Goal: Information Seeking & Learning: Learn about a topic

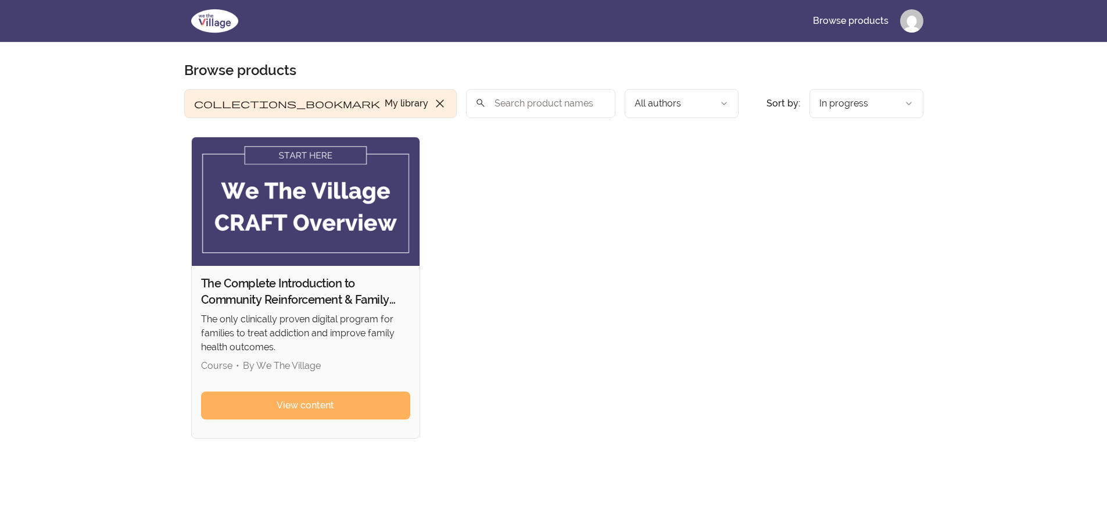
click at [911, 17] on html "Skip to main content Main menu Includes navigation links and user settings Brow…" at bounding box center [553, 358] width 1107 height 717
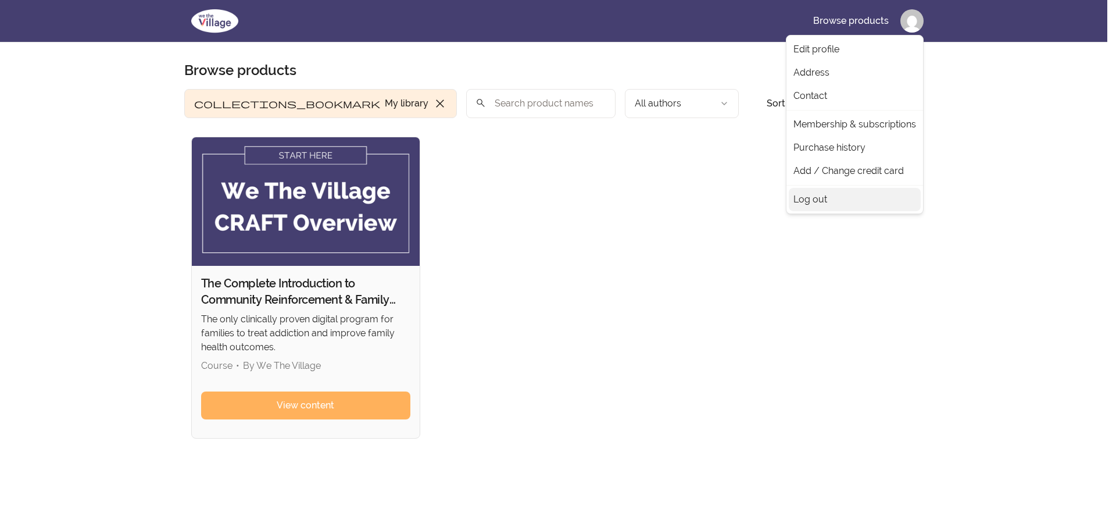
click at [811, 203] on link "Log out" at bounding box center [855, 199] width 132 height 23
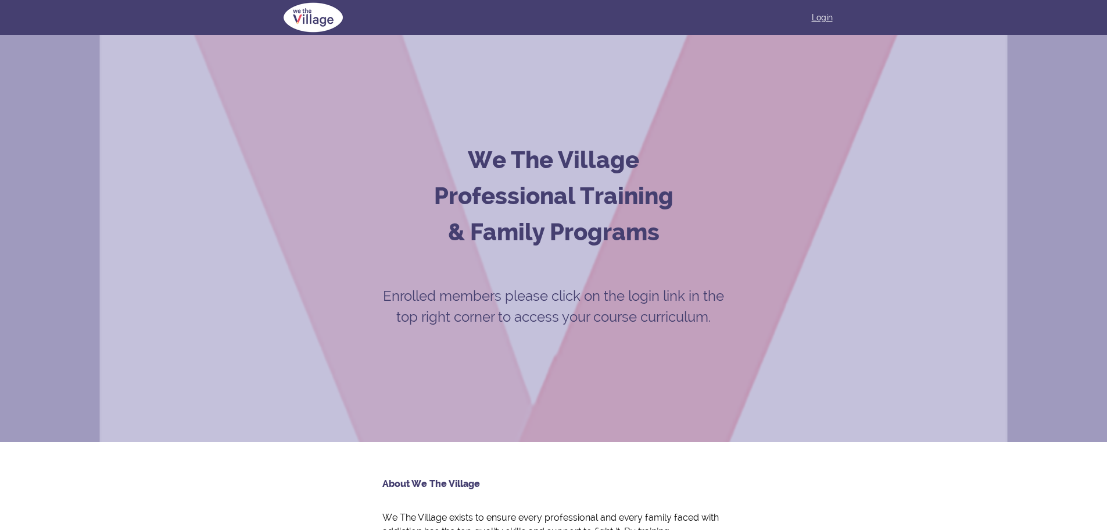
click at [816, 18] on link "Login" at bounding box center [822, 18] width 21 height 12
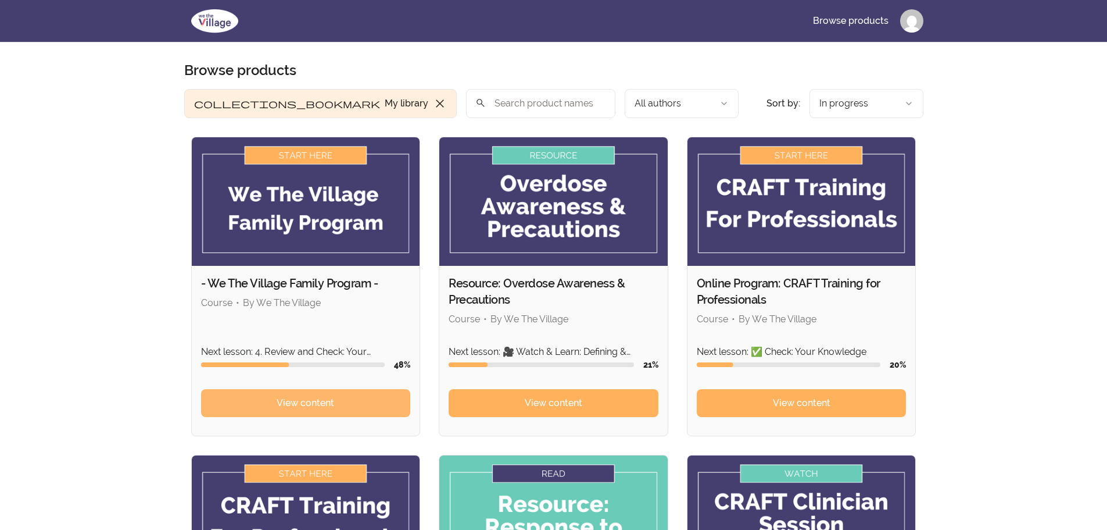
click at [270, 411] on link "View content" at bounding box center [306, 403] width 210 height 28
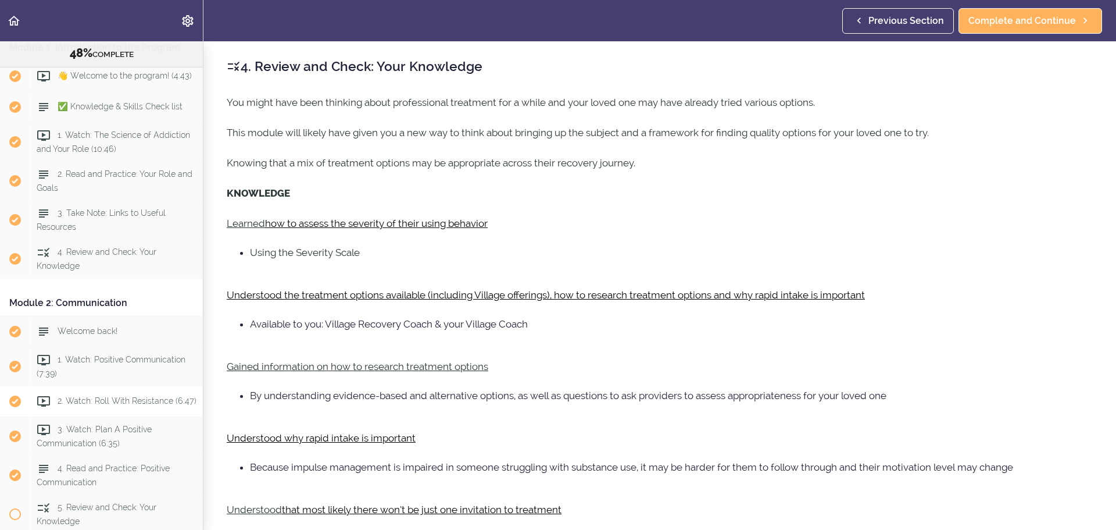
scroll to position [239, 0]
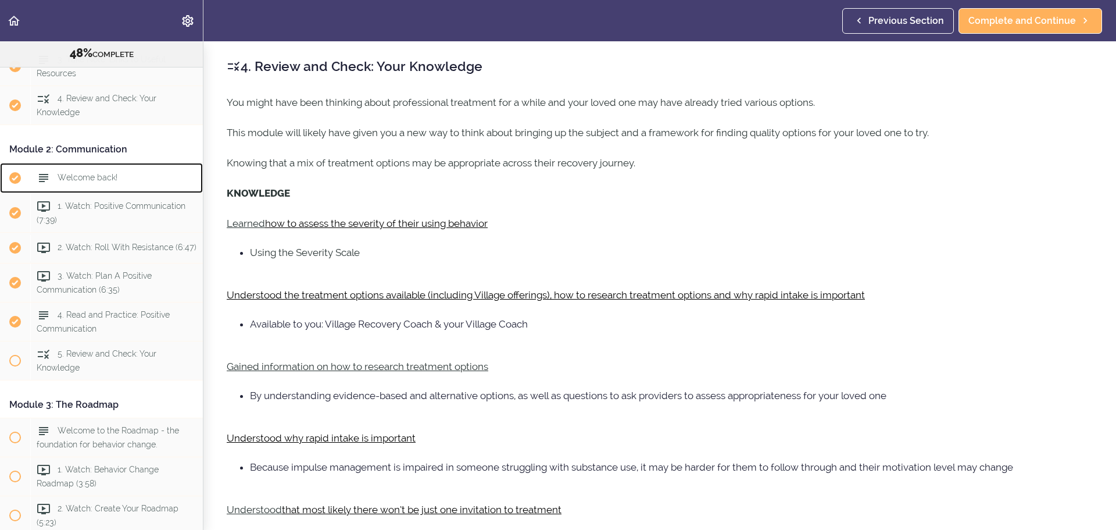
click at [97, 182] on span "Welcome back!" at bounding box center [88, 177] width 60 height 9
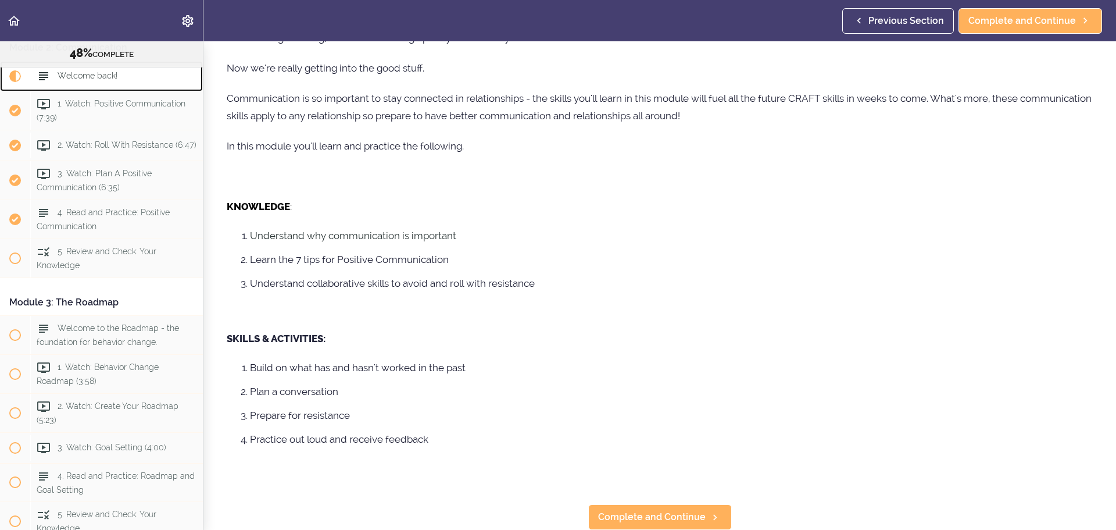
scroll to position [103, 0]
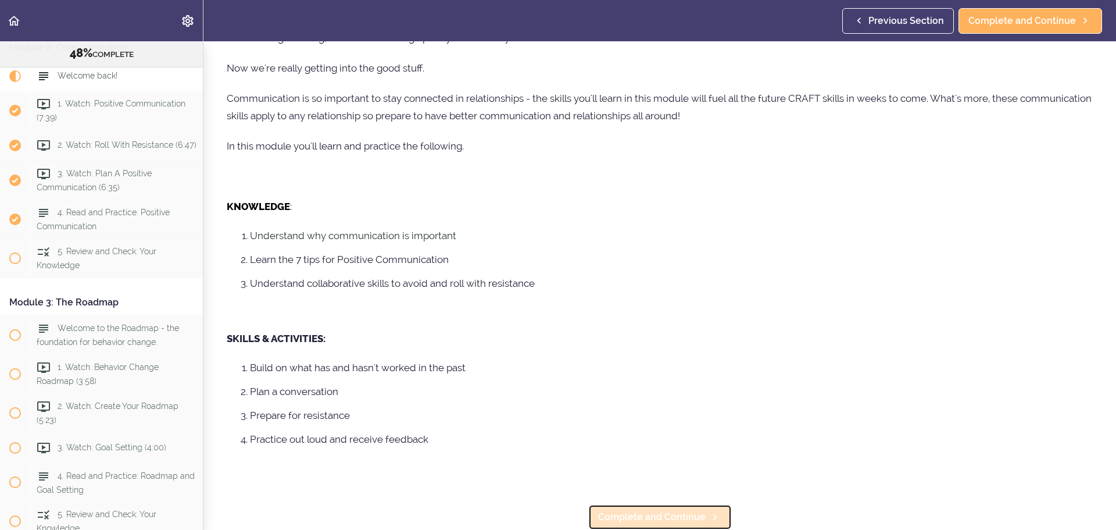
click at [639, 514] on span "Complete and Continue" at bounding box center [652, 517] width 108 height 14
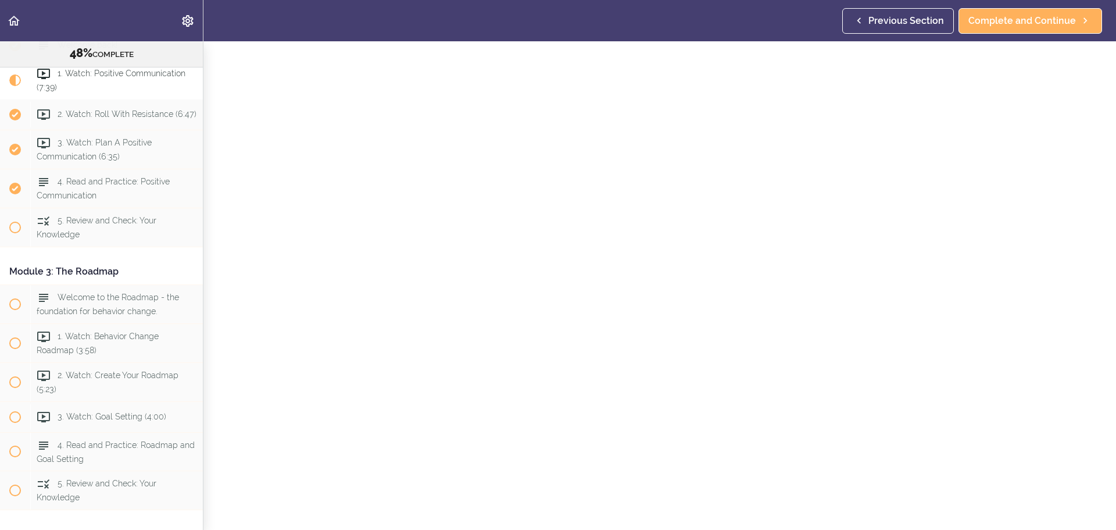
scroll to position [147, 0]
click at [671, 510] on span "Complete and Continue" at bounding box center [652, 517] width 108 height 14
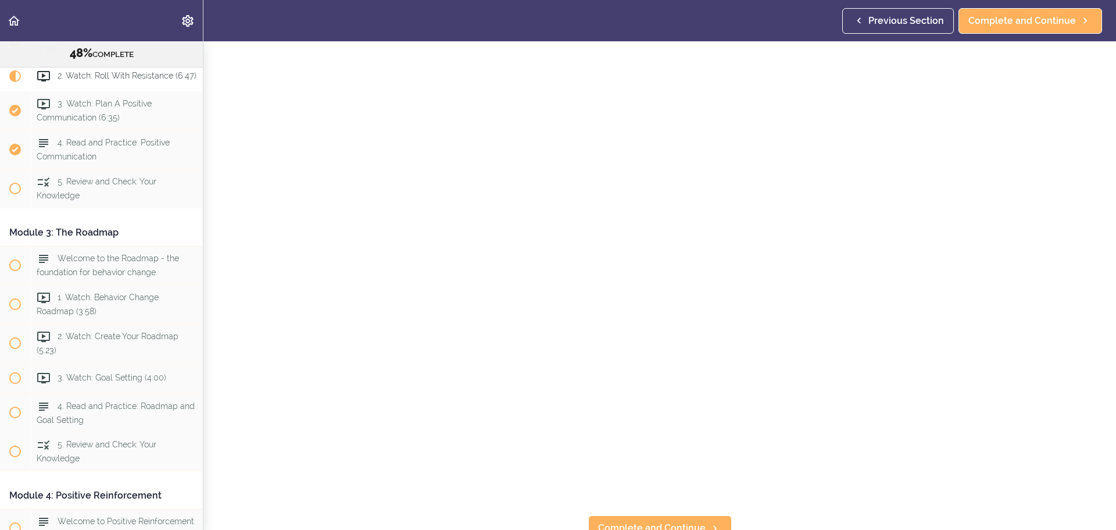
scroll to position [147, 0]
click at [670, 514] on span "Complete and Continue" at bounding box center [652, 517] width 108 height 14
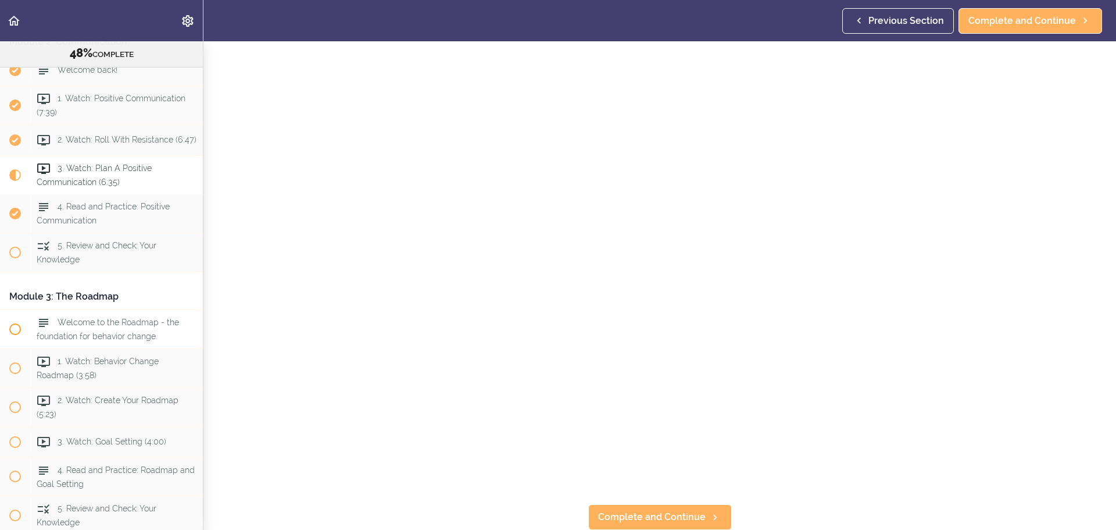
scroll to position [334, 0]
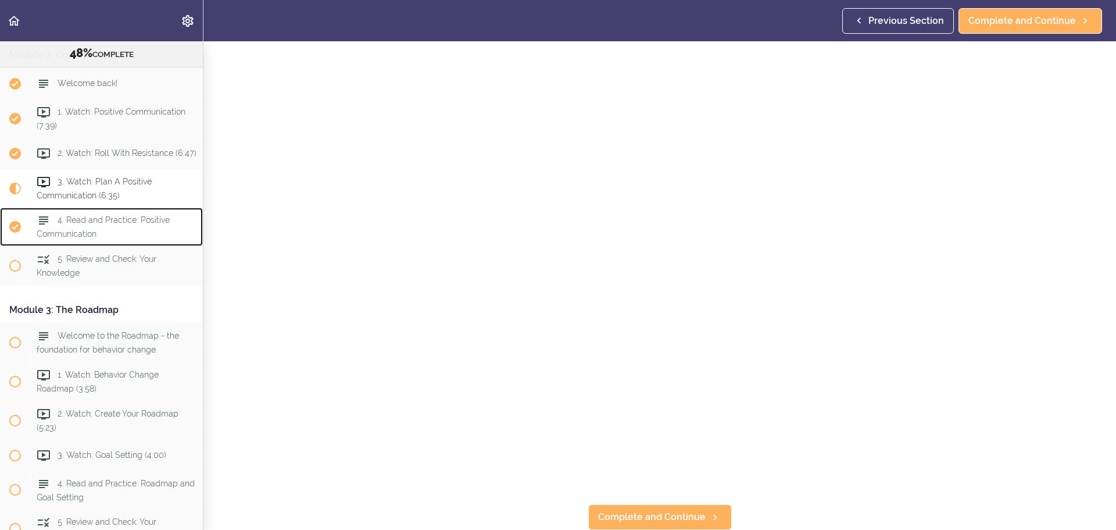
click at [146, 238] on span "4. Read and Practice: Positive Communication" at bounding box center [103, 226] width 133 height 23
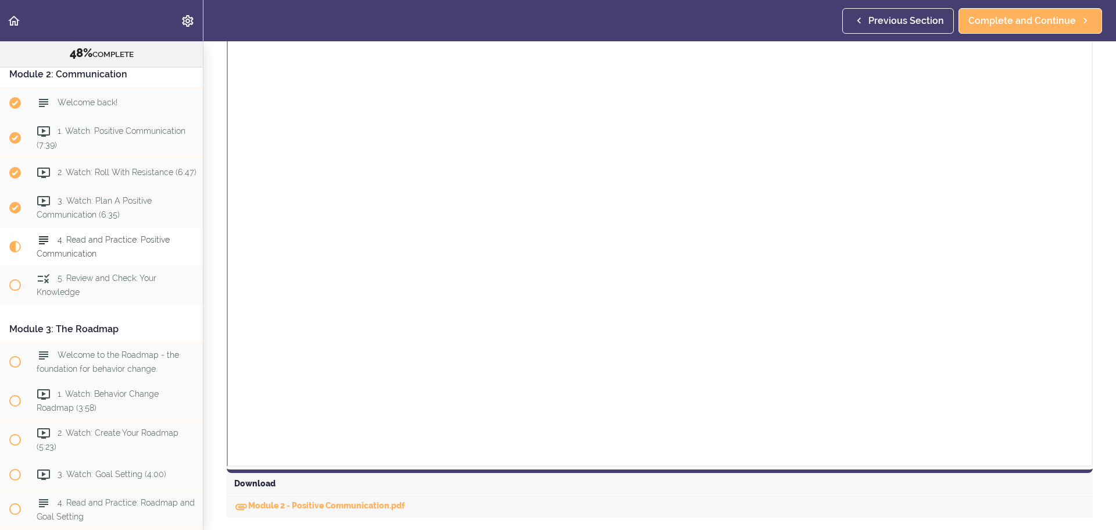
scroll to position [682, 0]
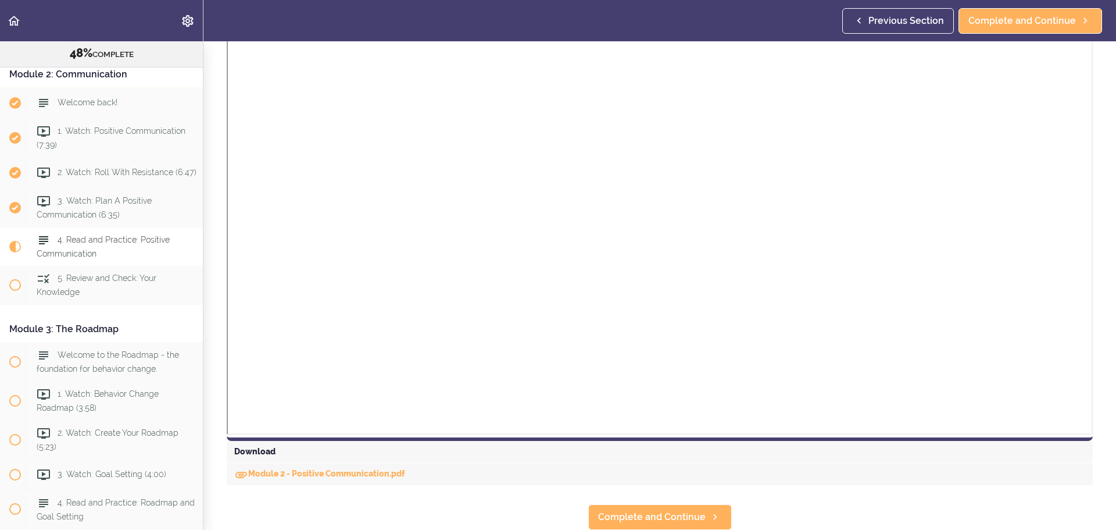
click at [807, 463] on div "Module 2 - Positive Communication.pdf" at bounding box center [660, 474] width 866 height 22
click at [660, 510] on span "Complete and Continue" at bounding box center [652, 517] width 108 height 14
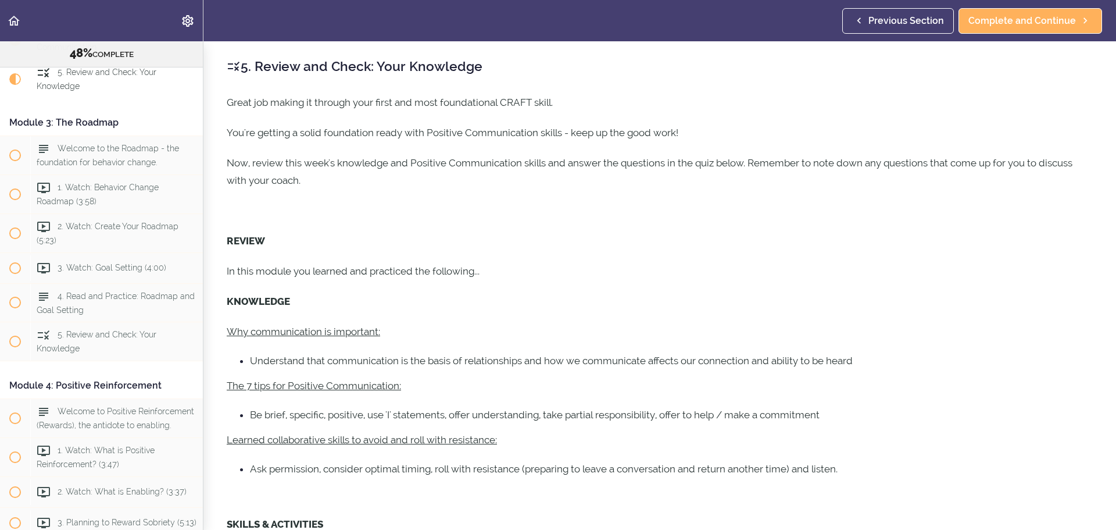
scroll to position [528, 0]
